Goal: Information Seeking & Learning: Compare options

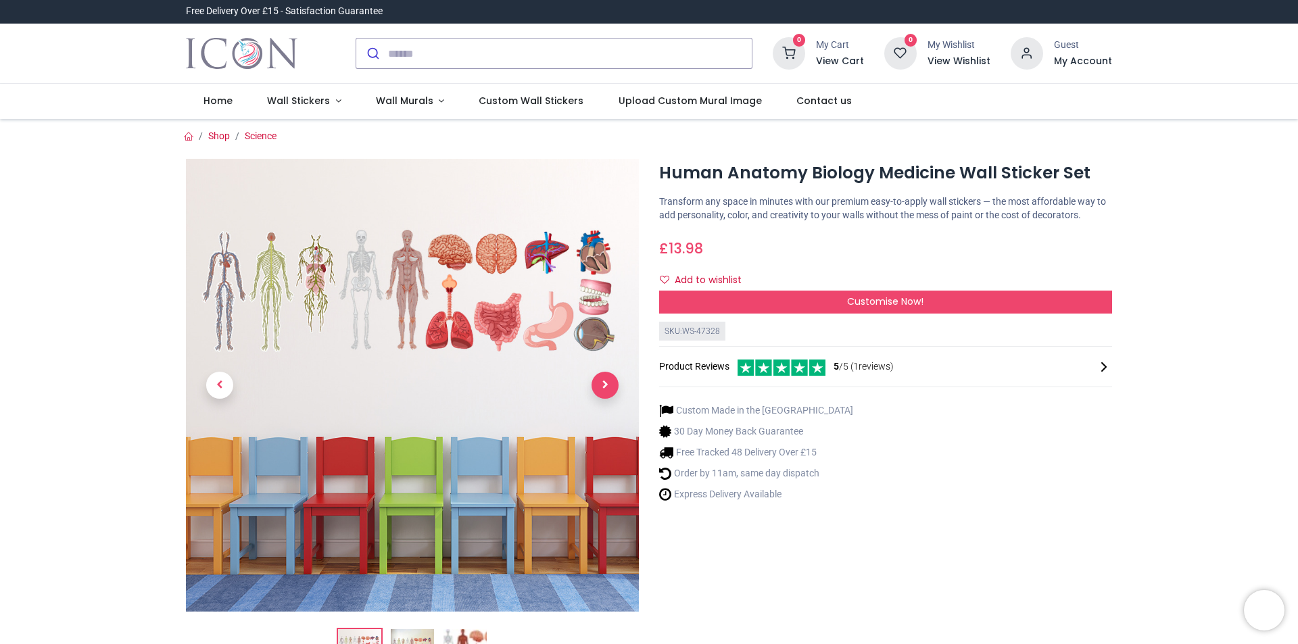
click at [607, 392] on span "Next" at bounding box center [605, 385] width 27 height 27
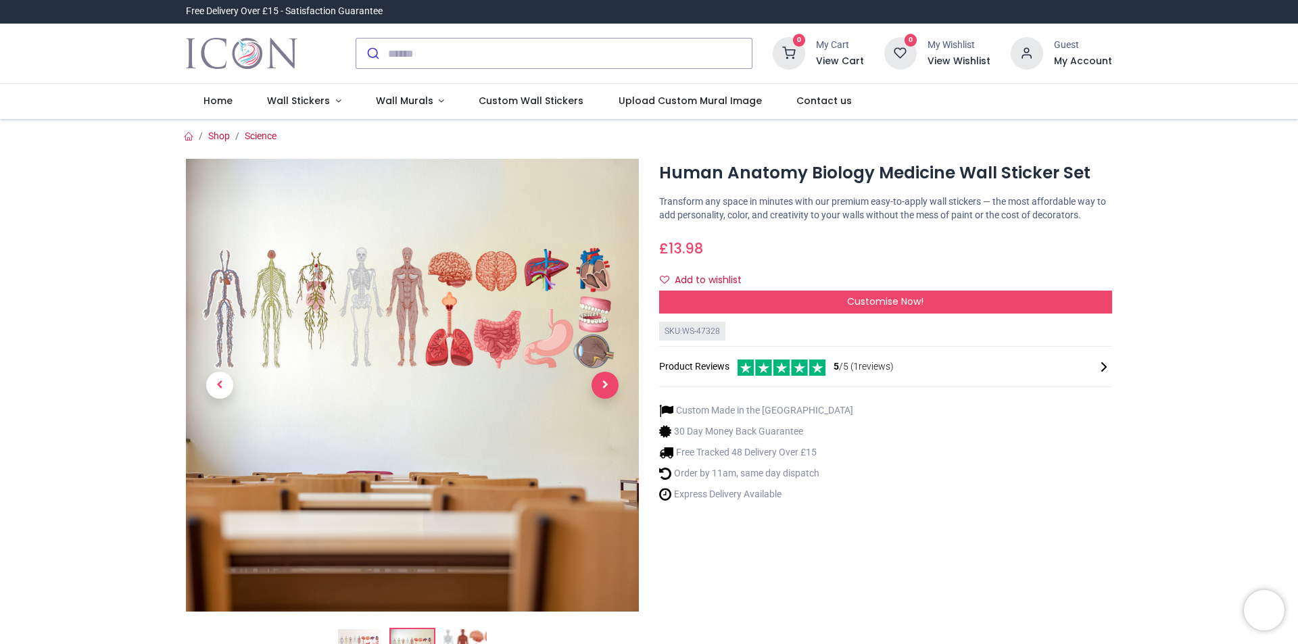
click at [607, 392] on span "Next" at bounding box center [605, 385] width 27 height 27
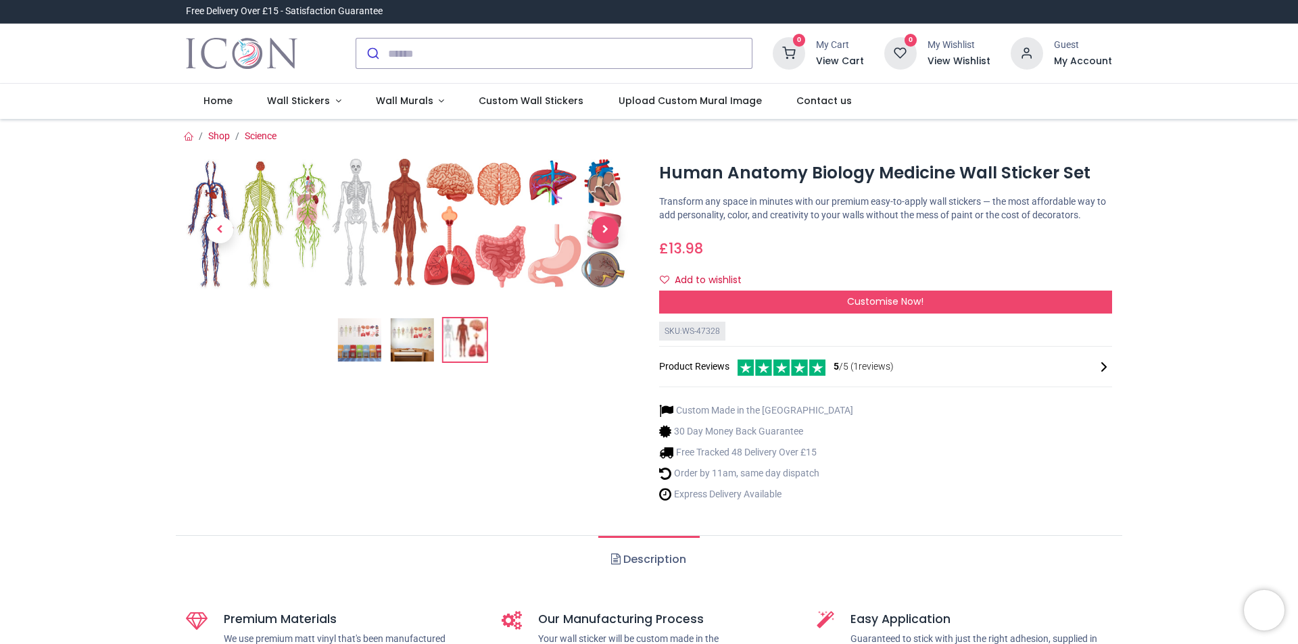
click at [607, 392] on div at bounding box center [412, 339] width 473 height 360
click at [362, 367] on div at bounding box center [412, 339] width 473 height 360
click at [364, 349] on img at bounding box center [359, 340] width 43 height 43
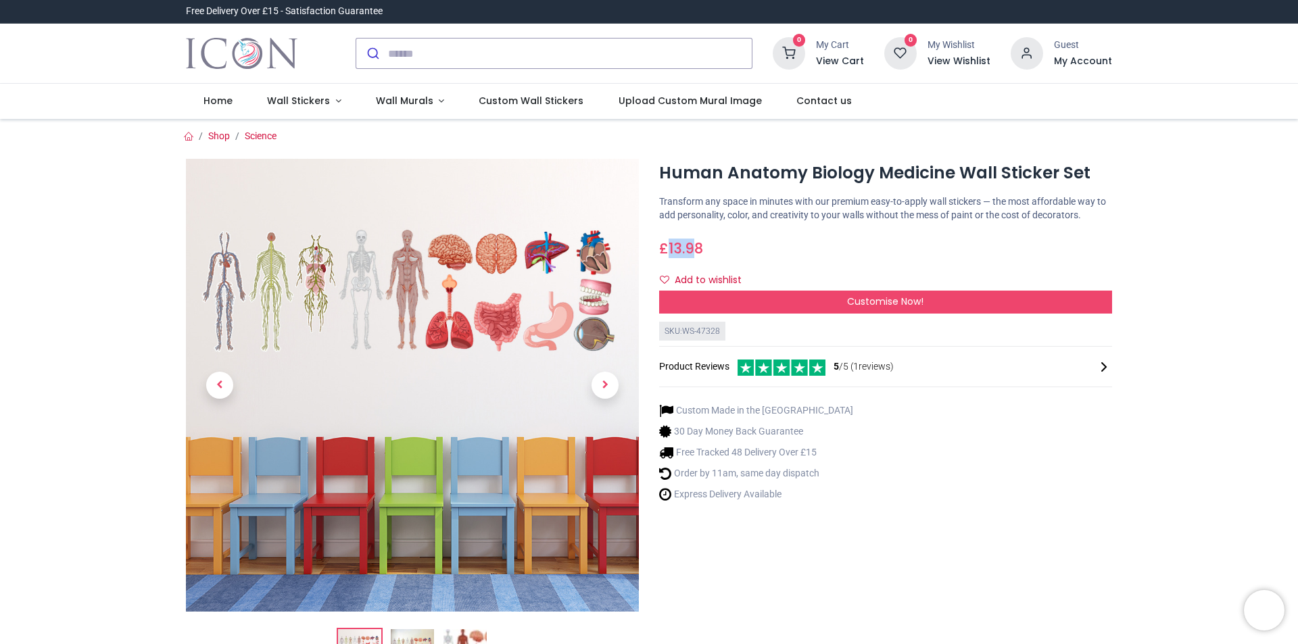
drag, startPoint x: 672, startPoint y: 242, endPoint x: 699, endPoint y: 243, distance: 27.1
click at [699, 243] on span "13.98" at bounding box center [686, 249] width 34 height 20
click at [724, 257] on div "£ 13.98 13.98 GBP £ 13.98 £ 13.98 Not Available For Sale" at bounding box center [885, 245] width 453 height 25
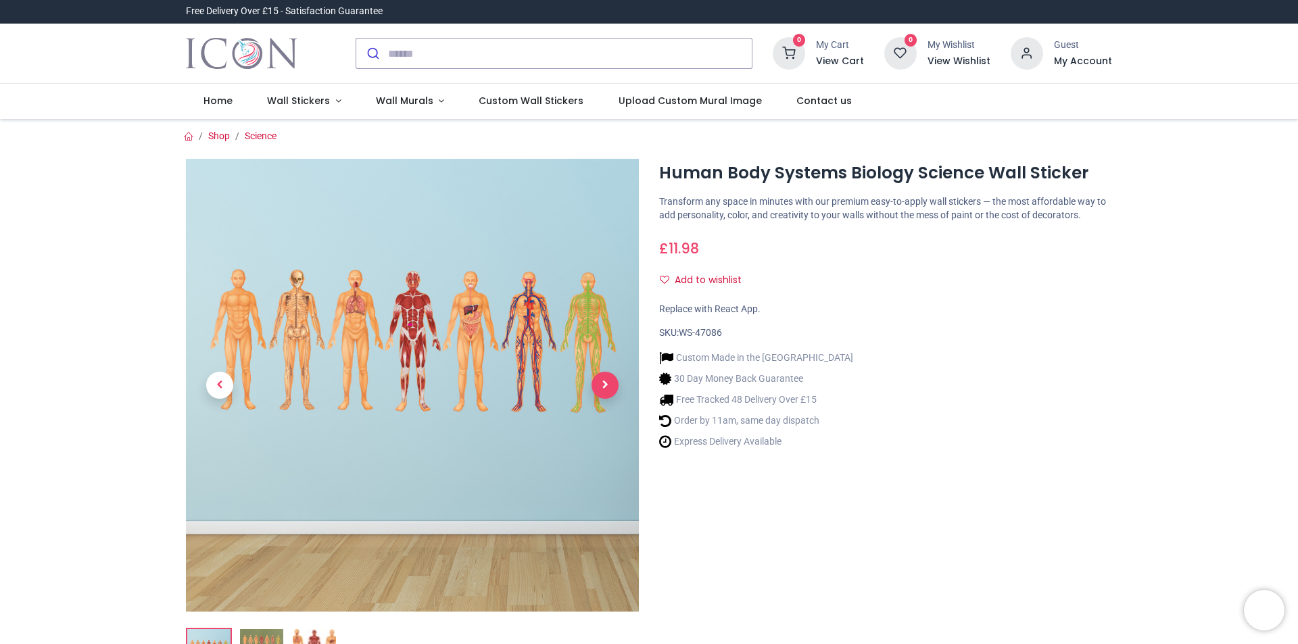
click at [601, 383] on span "Next" at bounding box center [605, 385] width 27 height 27
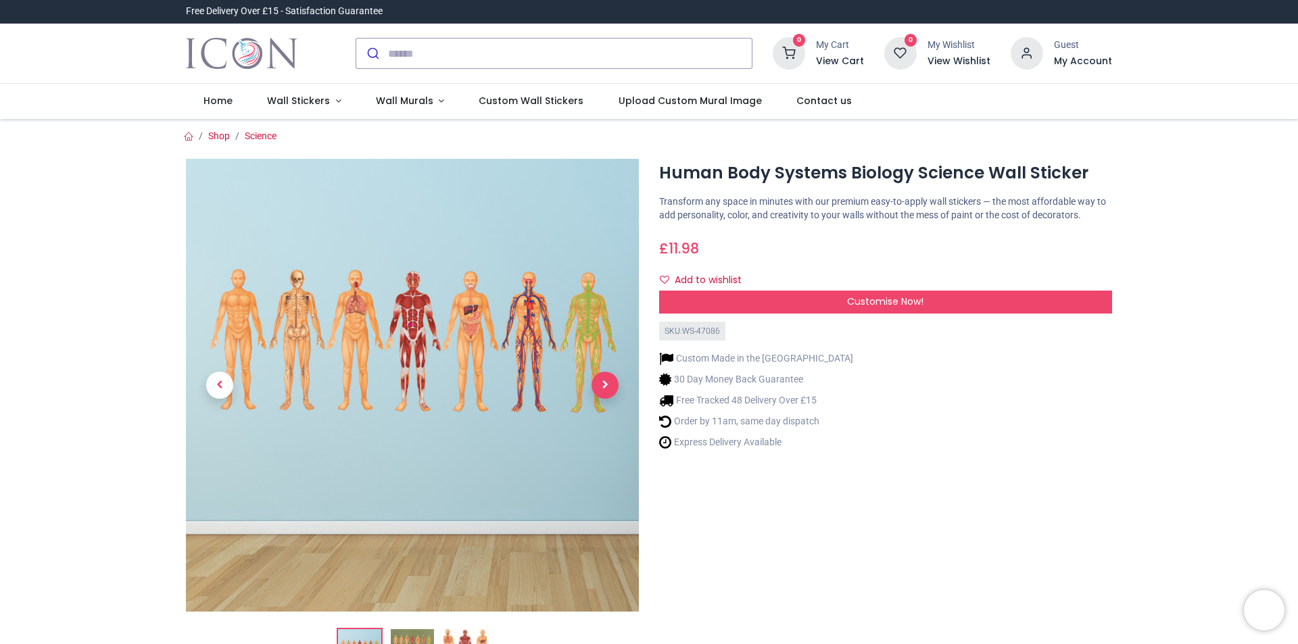
click at [601, 383] on span "Next" at bounding box center [605, 385] width 27 height 27
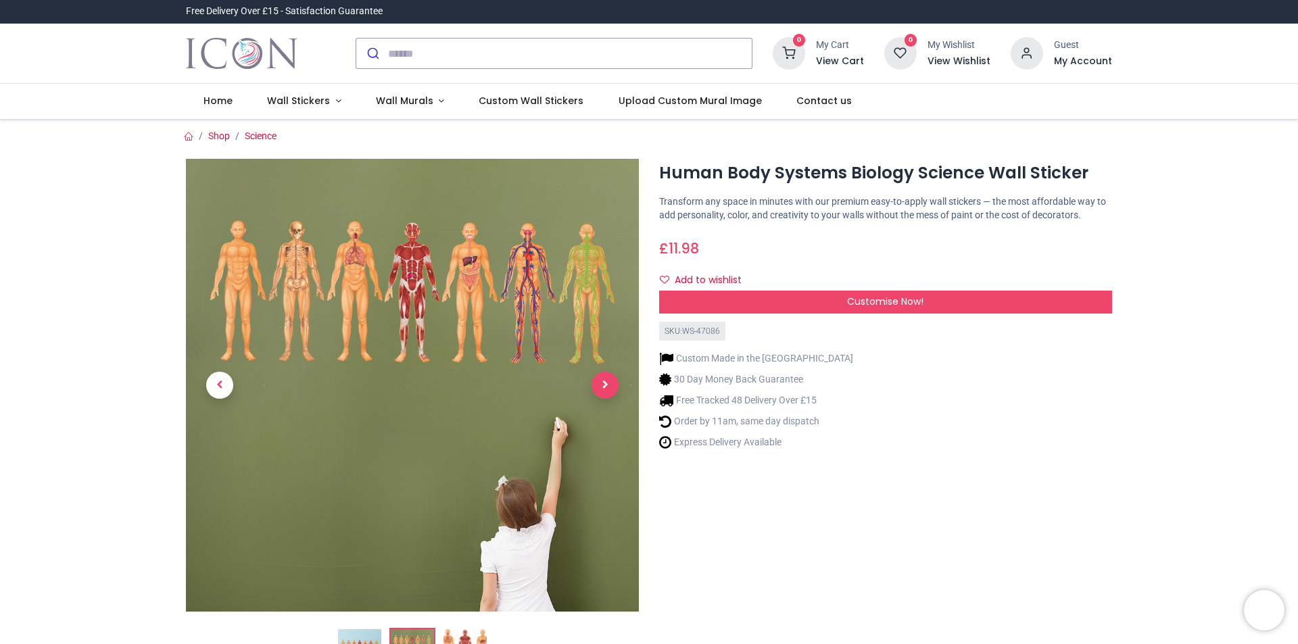
click at [601, 383] on span "Next" at bounding box center [605, 385] width 27 height 27
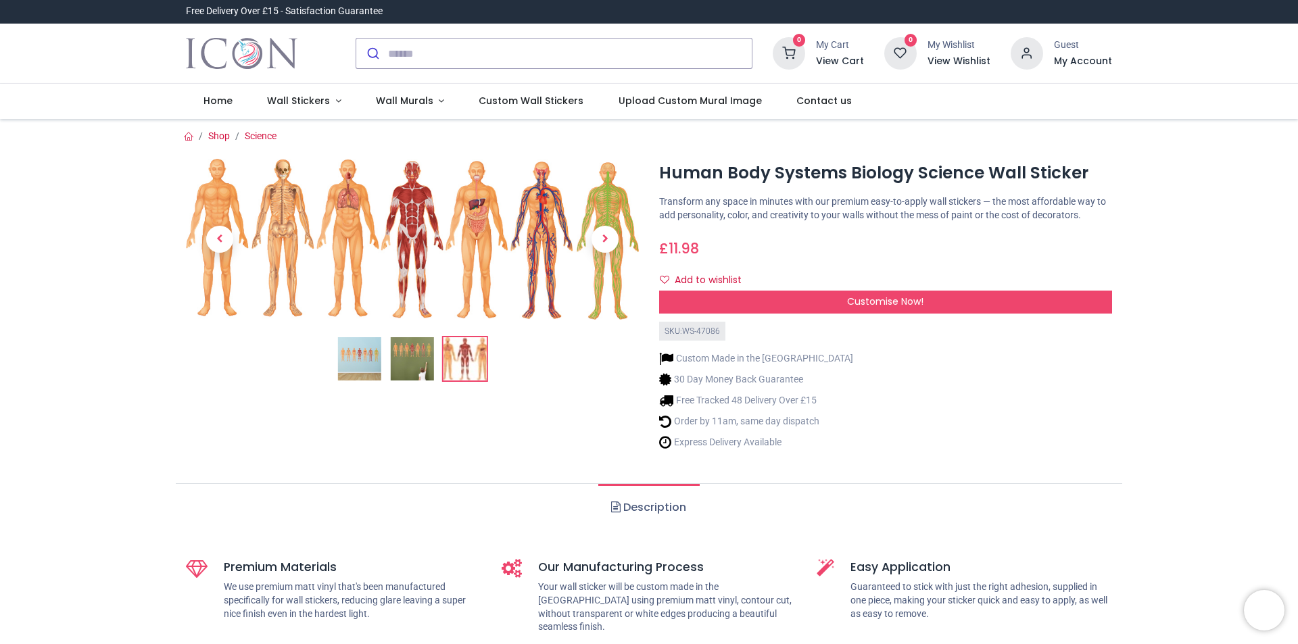
click at [354, 356] on img at bounding box center [359, 358] width 43 height 43
